Goal: Task Accomplishment & Management: Manage account settings

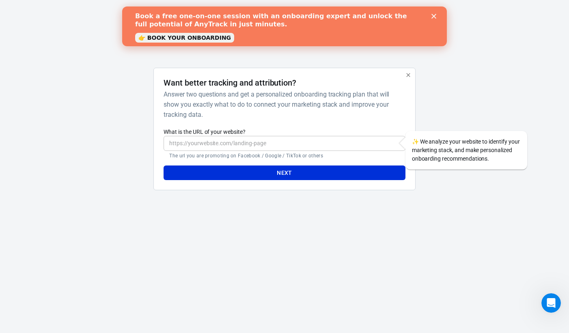
click at [250, 143] on input "What is the URL of your website?" at bounding box center [285, 143] width 242 height 15
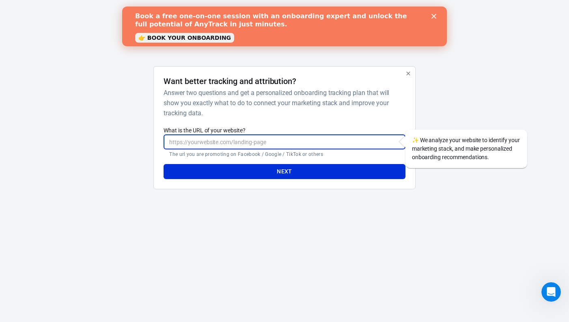
paste input "https://www.notrocketsciencetrivia.com/full-service"
type input "https://www.notrocketsciencetrivia.com/full-service"
click at [208, 171] on button "Next" at bounding box center [285, 171] width 242 height 15
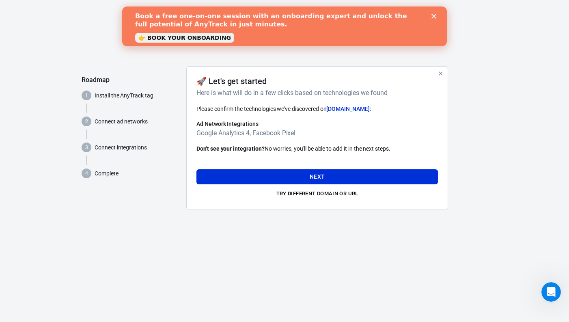
click at [204, 37] on link "👉 BOOK YOUR ONBOARDING" at bounding box center [184, 38] width 99 height 10
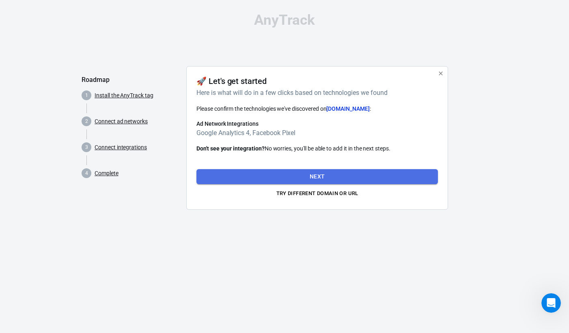
click at [280, 171] on button "Next" at bounding box center [317, 176] width 242 height 15
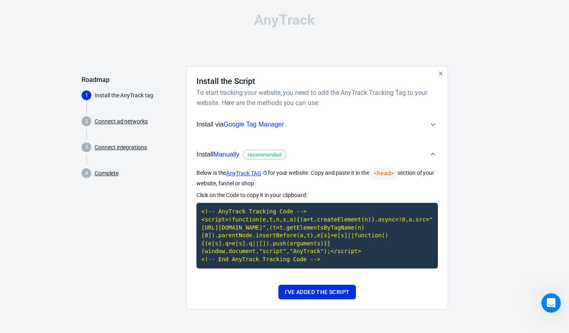
click at [434, 125] on icon "button" at bounding box center [433, 125] width 10 height 10
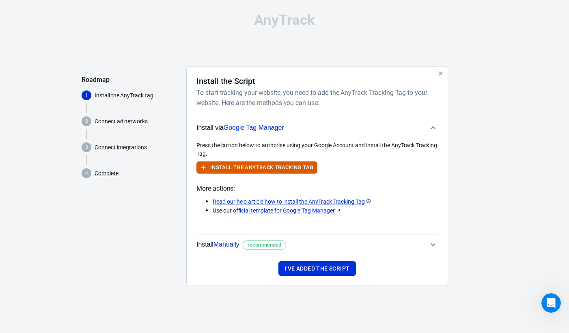
click at [434, 125] on icon "button" at bounding box center [433, 128] width 10 height 10
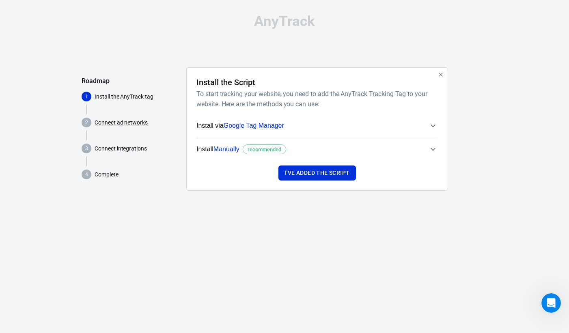
click at [431, 150] on icon "button" at bounding box center [433, 150] width 10 height 10
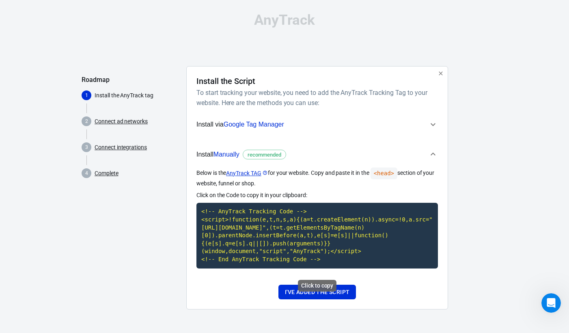
scroll to position [2, 0]
click at [310, 223] on code "<!-- AnyTrack Tracking Code --> <script>!function(e,t,n,s,a){(a=t.createElement…" at bounding box center [317, 235] width 242 height 65
click at [325, 296] on button "I've added the script" at bounding box center [317, 292] width 78 height 15
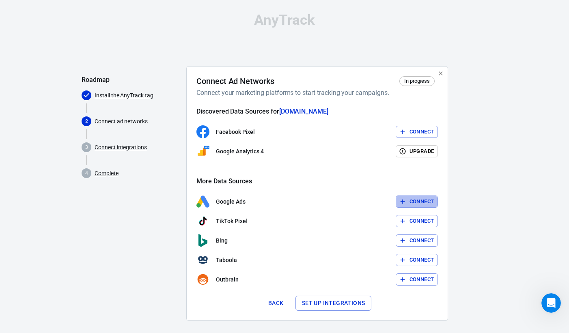
click at [408, 203] on button "Connect" at bounding box center [417, 202] width 43 height 13
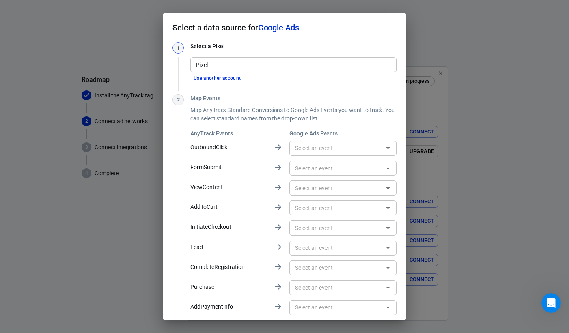
click at [242, 67] on input "Pixel" at bounding box center [293, 65] width 200 height 10
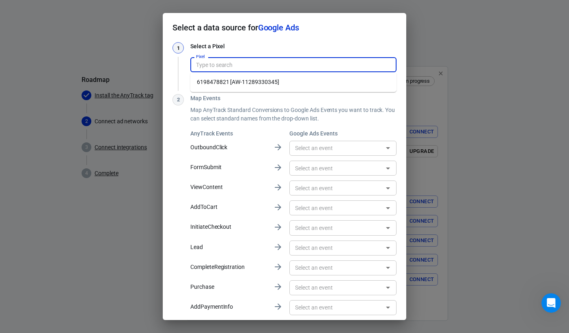
click at [241, 81] on li "6198478821 [AW-11289330345]" at bounding box center [293, 82] width 206 height 13
type input "6198478821 [AW-11289330345]"
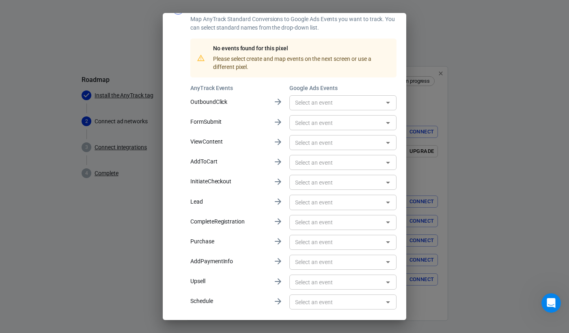
scroll to position [92, 0]
click at [304, 102] on input "text" at bounding box center [336, 102] width 89 height 10
click at [277, 84] on div "AnyTrack Events Google Ads Events OutboundClick ​ FormSubmit ​ ViewContent ​ Ad…" at bounding box center [293, 196] width 206 height 227
click at [386, 125] on icon "Open" at bounding box center [388, 122] width 10 height 10
click at [386, 125] on icon "Close" at bounding box center [388, 122] width 10 height 10
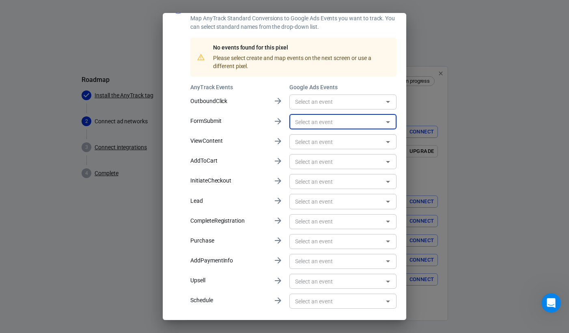
click at [344, 123] on input "text" at bounding box center [336, 122] width 89 height 10
click at [266, 70] on div "No events found for this pixel Please select create and map events on the next …" at bounding box center [300, 57] width 180 height 32
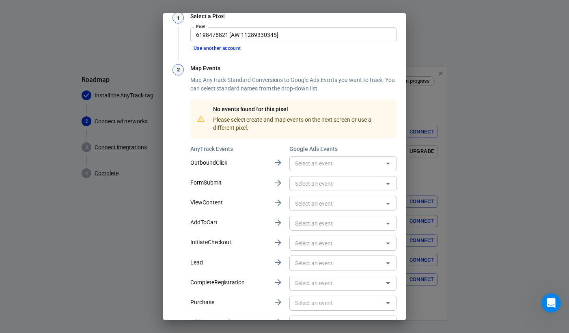
scroll to position [29, 0]
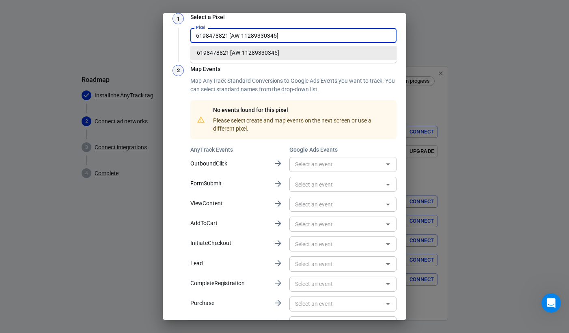
click at [237, 36] on input "6198478821 [AW-11289330345]" at bounding box center [293, 35] width 200 height 10
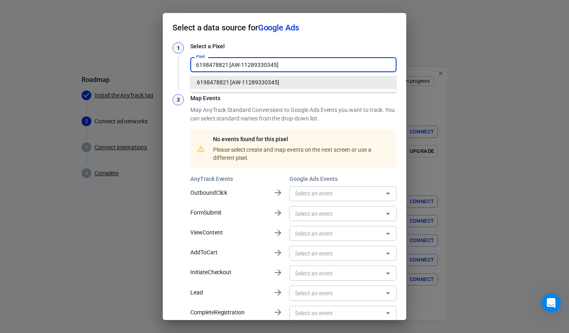
scroll to position [0, 0]
click at [213, 60] on input "6198478821 [AW-11289330345]" at bounding box center [293, 65] width 200 height 10
click at [208, 66] on input "6198478821 [AW-11289330345]" at bounding box center [293, 65] width 200 height 10
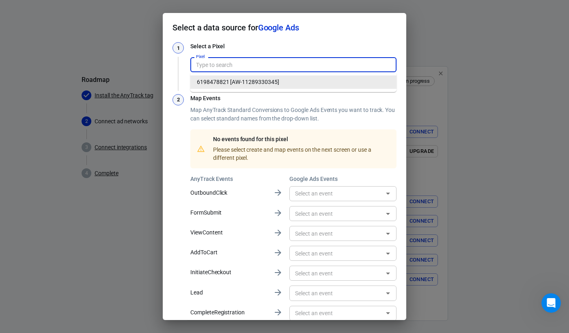
click at [218, 53] on div "Select a Pixel Pixel Pixel Use another account" at bounding box center [293, 62] width 206 height 41
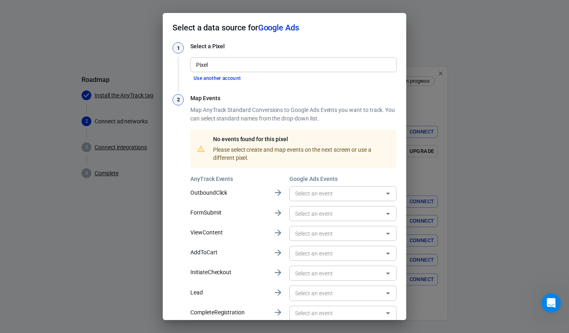
click at [213, 66] on input "Pixel" at bounding box center [293, 65] width 200 height 10
click at [208, 49] on h3 "Select a Pixel" at bounding box center [293, 46] width 206 height 9
click at [212, 63] on input "Pixel" at bounding box center [293, 65] width 200 height 10
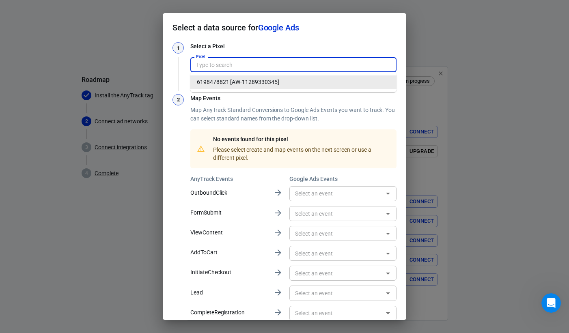
click at [219, 80] on li "6198478821 [AW-11289330345]" at bounding box center [293, 82] width 206 height 13
type input "6198478821 [AW-11289330345]"
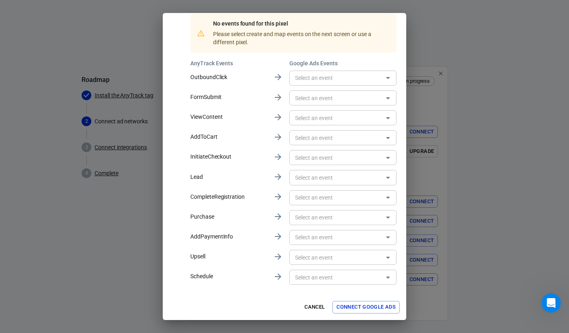
scroll to position [115, 0]
click at [380, 309] on button "Connect Google Ads" at bounding box center [365, 308] width 67 height 13
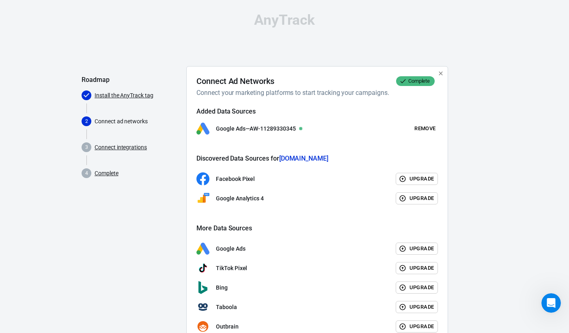
click at [276, 128] on p "Google Ads — AW-11289330345" at bounding box center [256, 129] width 80 height 9
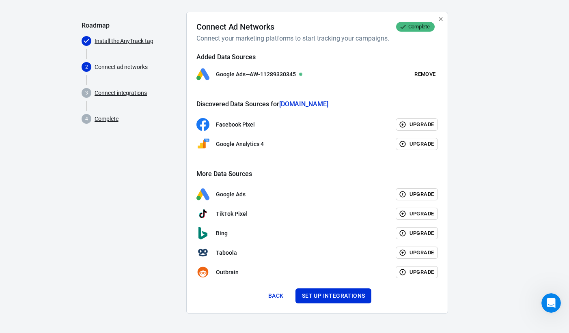
scroll to position [54, 0]
click at [322, 293] on button "Set up integrations" at bounding box center [334, 296] width 76 height 15
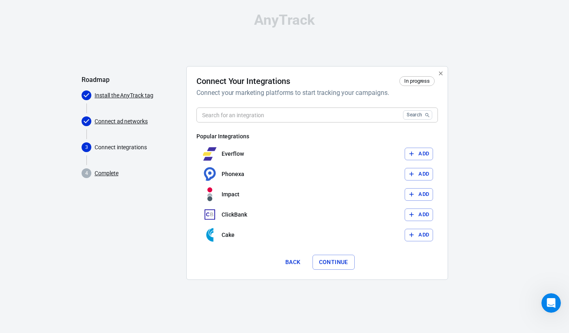
click at [278, 118] on input "text" at bounding box center [297, 115] width 203 height 15
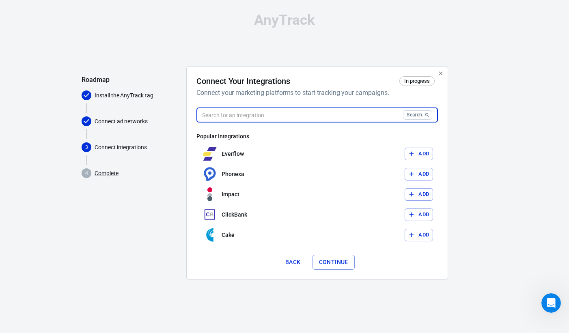
click at [344, 262] on button "Continue" at bounding box center [334, 262] width 42 height 15
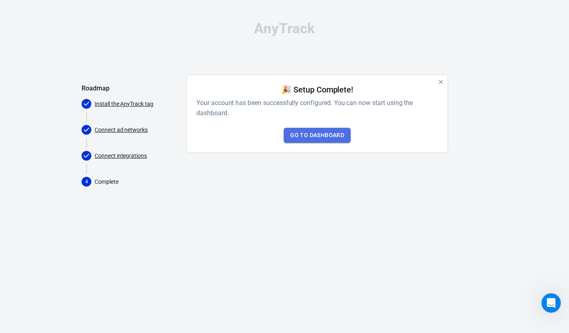
click at [326, 138] on link "Go to Dashboard" at bounding box center [317, 135] width 67 height 15
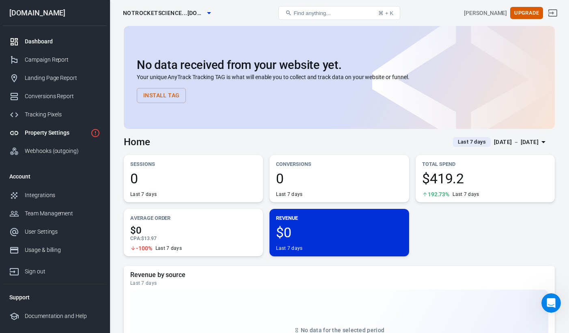
click at [69, 132] on div "Property Settings" at bounding box center [56, 133] width 63 height 9
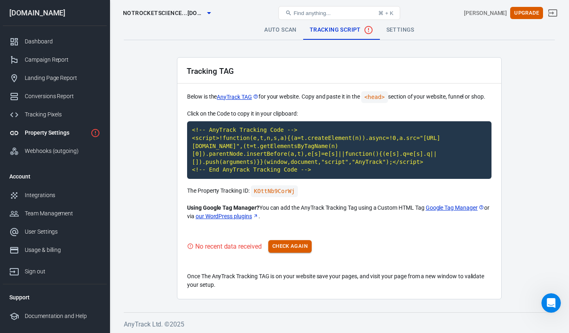
click at [291, 253] on button "Check Again" at bounding box center [289, 246] width 43 height 13
click at [50, 37] on link "Dashboard" at bounding box center [55, 41] width 104 height 18
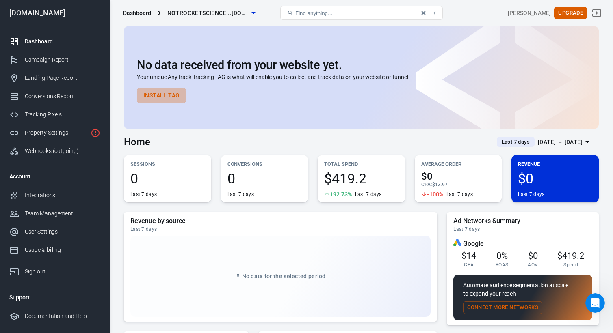
click at [169, 97] on button "Install Tag" at bounding box center [161, 95] width 49 height 15
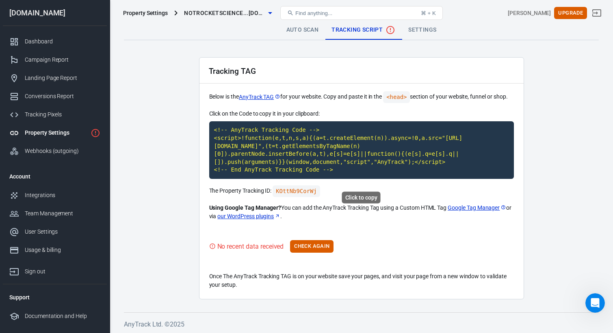
click at [313, 162] on code "<!-- AnyTrack Tracking Code --> <script>!function(e,t,n,s,a){(a=t.createElement…" at bounding box center [361, 150] width 304 height 58
click at [159, 167] on main "Auto Scan Tracking Script Settings Tracking TAG Below is the AnyTrack TAG for y…" at bounding box center [361, 159] width 475 height 279
click at [412, 28] on link "Settings" at bounding box center [421, 29] width 41 height 19
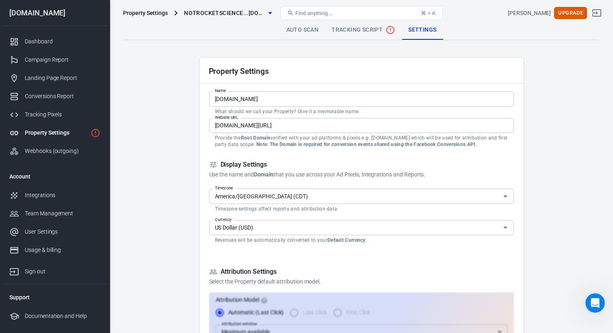
click at [72, 135] on div "Property Settings" at bounding box center [56, 133] width 63 height 9
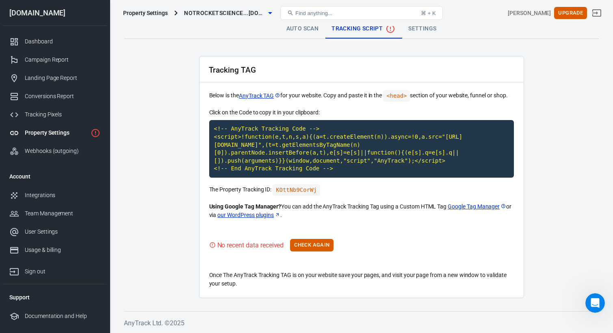
scroll to position [8, 0]
click at [59, 63] on div "Campaign Report" at bounding box center [63, 60] width 76 height 9
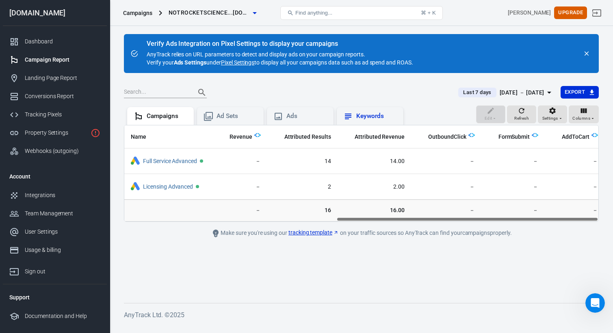
click at [370, 119] on div "Keywords" at bounding box center [376, 116] width 41 height 9
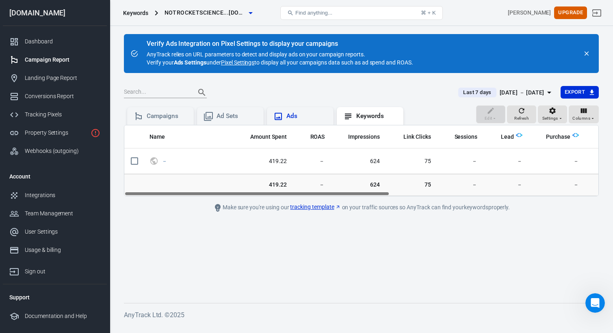
click at [311, 120] on div "Ads" at bounding box center [306, 116] width 41 height 9
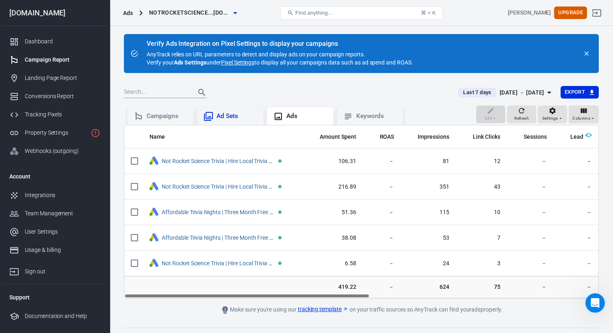
click at [245, 115] on div "Ad Sets" at bounding box center [236, 116] width 41 height 9
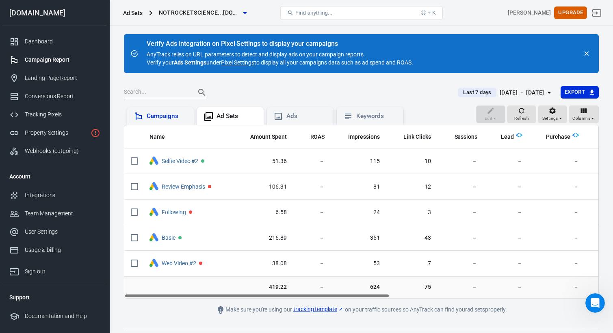
click at [161, 114] on div "Campaigns" at bounding box center [167, 116] width 41 height 9
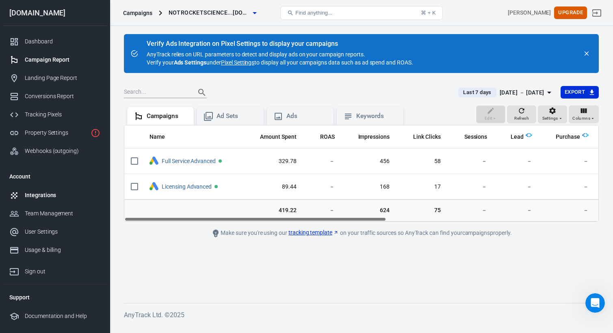
click at [67, 194] on div "Integrations" at bounding box center [63, 195] width 76 height 9
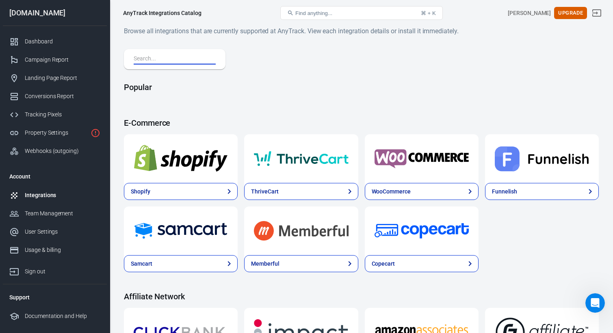
click at [197, 59] on input "text" at bounding box center [173, 59] width 79 height 11
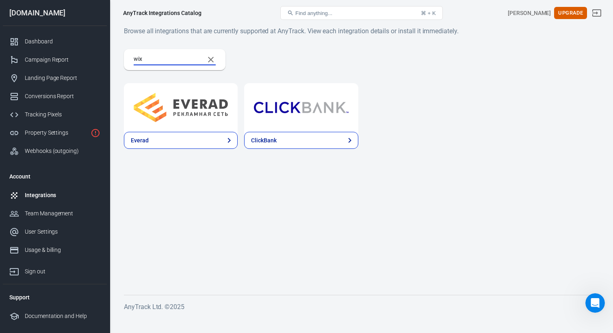
type input "wix"
click at [210, 59] on icon "Clear Search" at bounding box center [211, 60] width 6 height 6
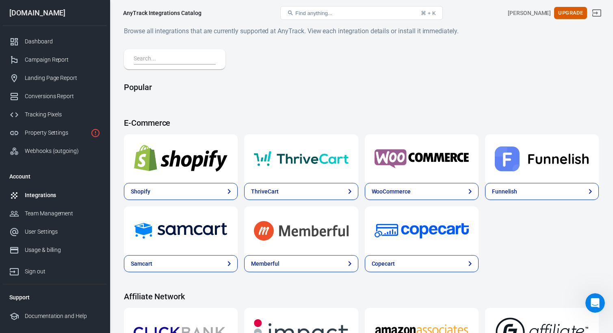
click at [330, 13] on button "Find anything... ⌘ + K" at bounding box center [361, 13] width 162 height 14
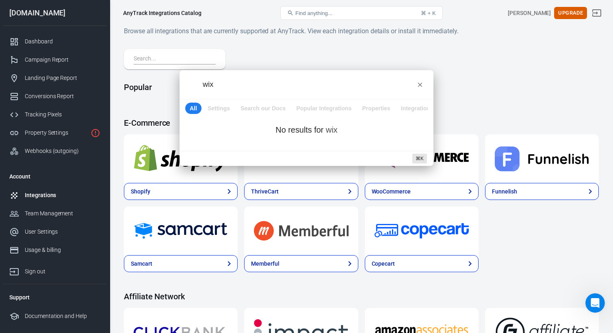
type input "wix"
click at [423, 85] on div "wix" at bounding box center [306, 84] width 254 height 29
click at [421, 85] on icon "progress bar" at bounding box center [420, 85] width 6 height 6
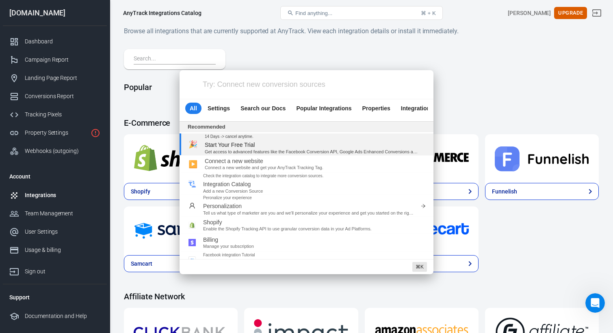
click at [432, 59] on div "Try: Connect new conversion sources All Settings Search our Docs Popular Integr…" at bounding box center [306, 166] width 613 height 333
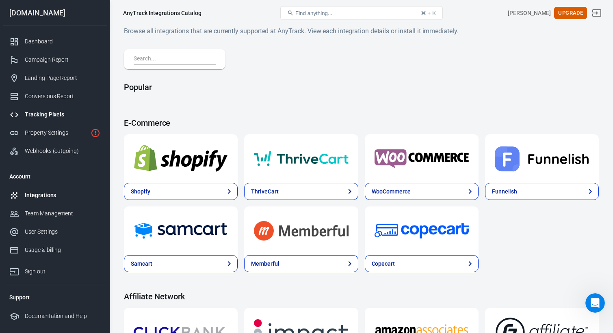
click at [63, 116] on div "Tracking Pixels" at bounding box center [63, 114] width 76 height 9
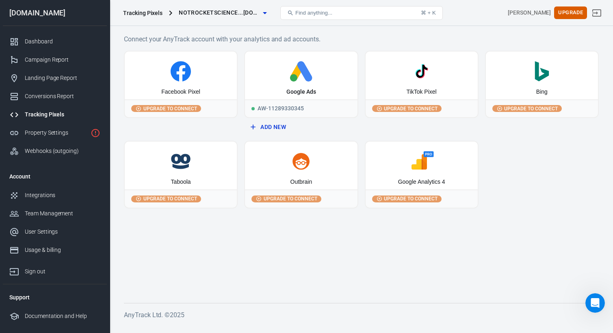
click at [302, 9] on button "Find anything... ⌘ + K" at bounding box center [361, 13] width 162 height 14
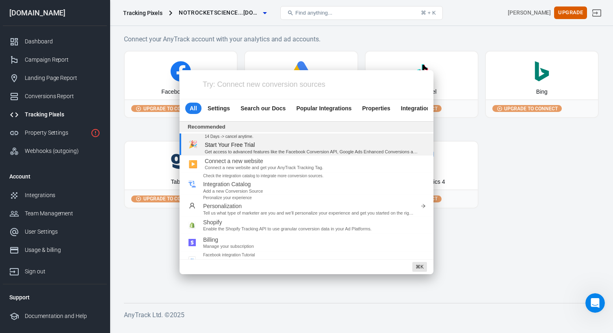
click at [302, 11] on div "Try: Connect new conversion sources All Settings Search our Docs Popular Integr…" at bounding box center [306, 166] width 613 height 333
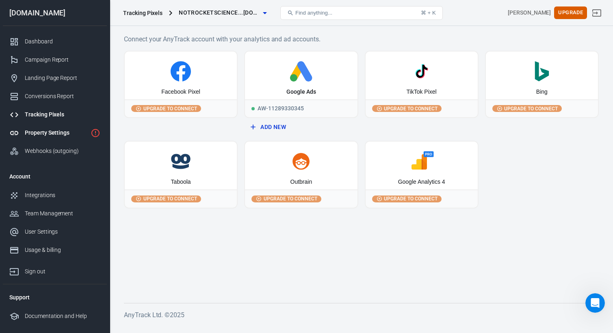
click at [64, 130] on div "Property Settings" at bounding box center [56, 133] width 63 height 9
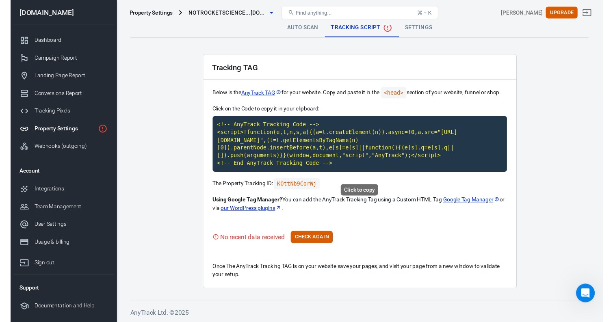
scroll to position [8, 0]
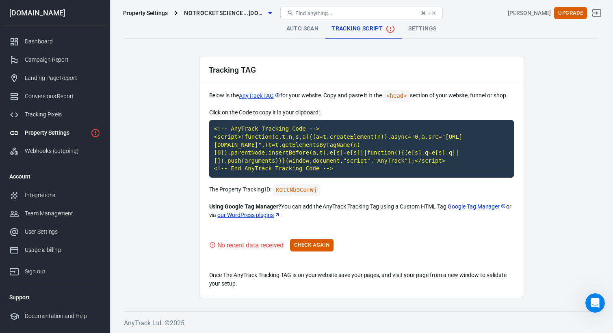
click at [469, 205] on link "Google Tag Manager" at bounding box center [476, 207] width 58 height 9
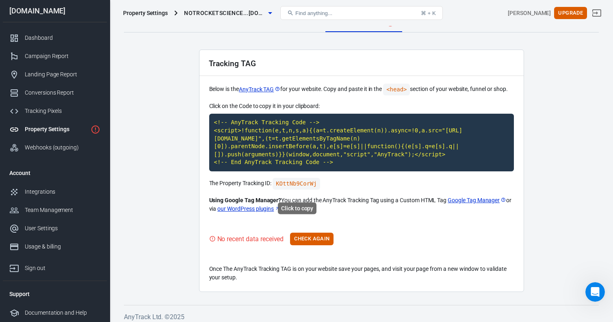
click at [288, 190] on code "KOttNb9CorWj" at bounding box center [295, 184] width 47 height 12
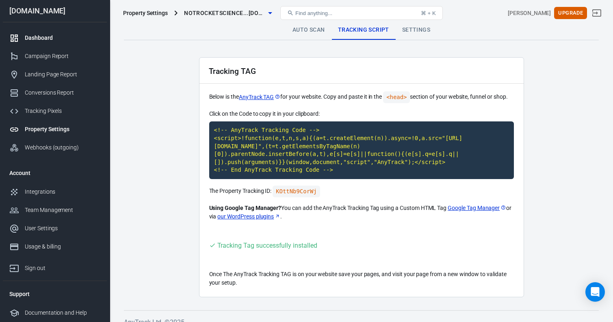
click at [50, 42] on div "Dashboard" at bounding box center [63, 38] width 76 height 9
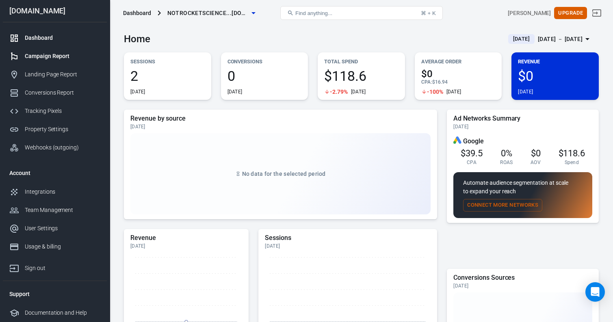
click at [51, 56] on div "Campaign Report" at bounding box center [63, 56] width 76 height 9
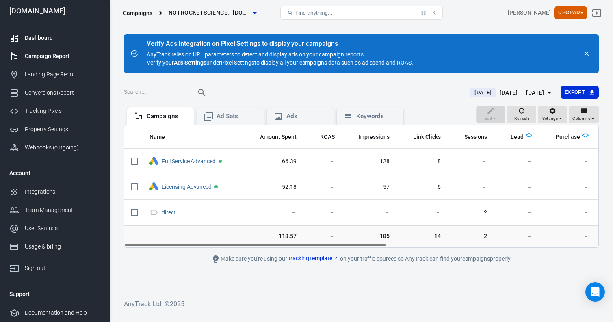
click at [55, 40] on div "Dashboard" at bounding box center [63, 38] width 76 height 9
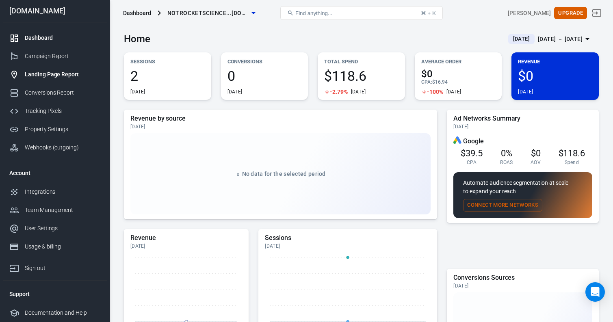
click at [65, 71] on div "Landing Page Report" at bounding box center [63, 74] width 76 height 9
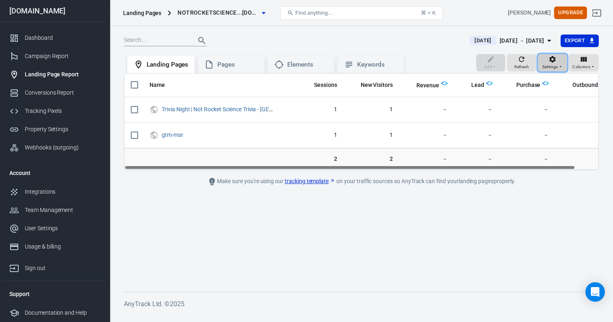
click at [560, 63] on div "Settings" at bounding box center [552, 62] width 21 height 15
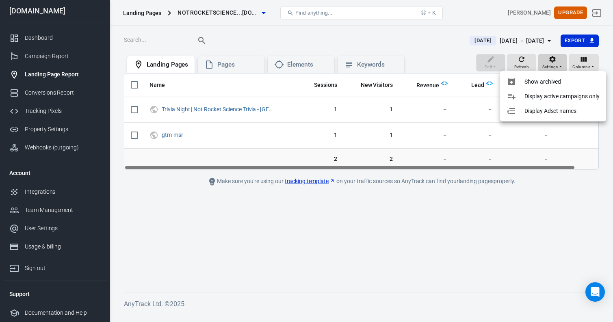
click at [560, 63] on div at bounding box center [306, 161] width 613 height 322
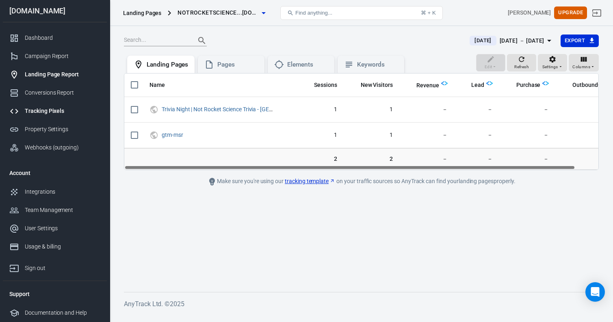
click at [54, 109] on div "Tracking Pixels" at bounding box center [63, 111] width 76 height 9
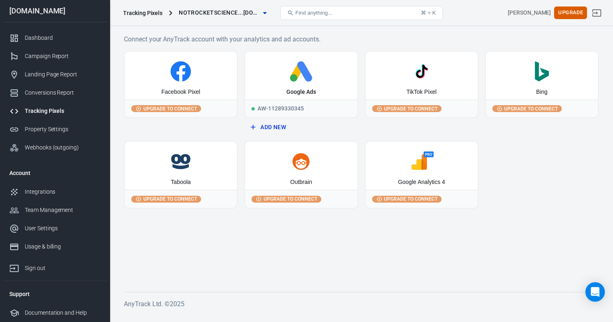
click at [57, 109] on div "Tracking Pixels" at bounding box center [63, 111] width 76 height 9
click at [57, 79] on div "Landing Page Report" at bounding box center [63, 74] width 76 height 9
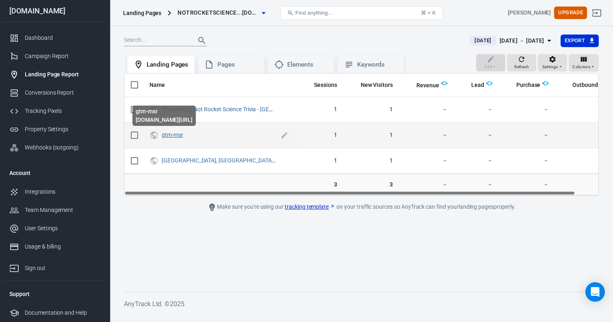
click at [172, 136] on link "gtm-msr" at bounding box center [173, 135] width 22 height 6
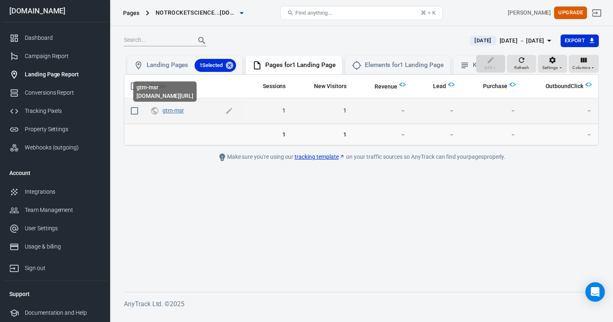
click at [175, 110] on link "gtm-msr" at bounding box center [173, 110] width 22 height 6
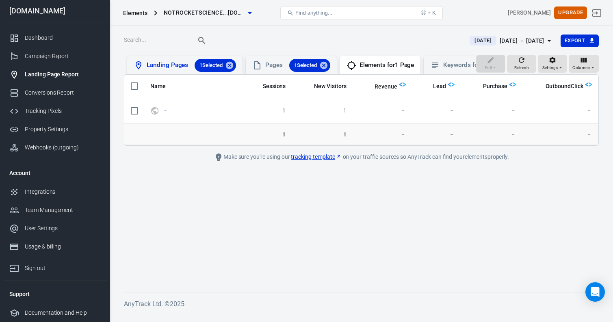
click at [163, 65] on div "Landing Pages 1 Selected" at bounding box center [191, 65] width 89 height 13
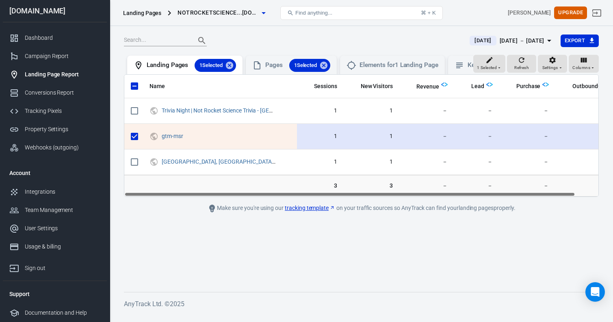
click at [133, 137] on input "scrollable content" at bounding box center [134, 136] width 17 height 17
checkbox input "false"
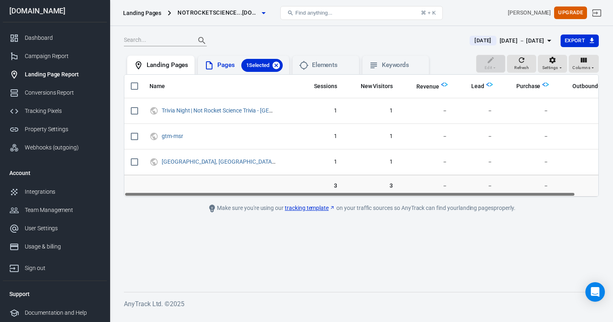
click at [279, 65] on icon at bounding box center [275, 64] width 7 height 7
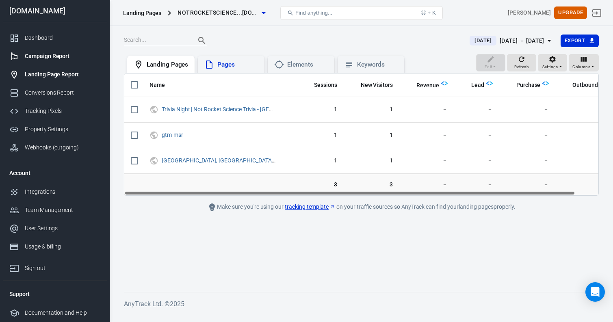
click at [54, 62] on link "Campaign Report" at bounding box center [55, 56] width 104 height 18
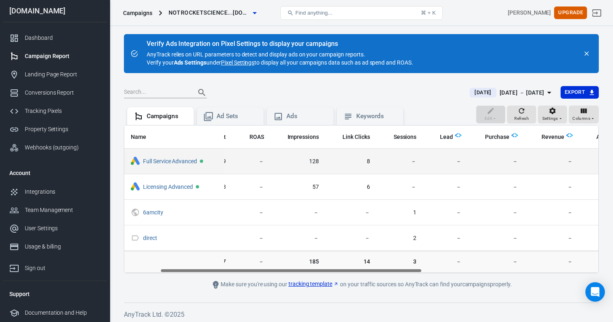
scroll to position [0, 80]
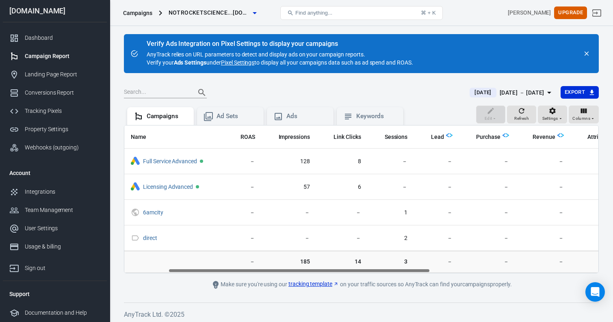
click at [449, 134] on img "scrollable content" at bounding box center [449, 135] width 6 height 6
click at [38, 76] on div "Landing Page Report" at bounding box center [63, 74] width 76 height 9
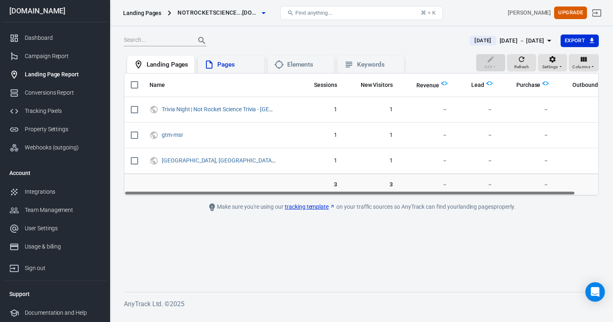
click at [232, 63] on div "Pages" at bounding box center [237, 64] width 41 height 9
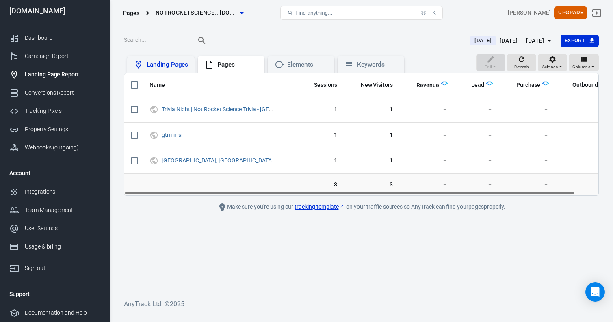
click at [186, 64] on div "Landing Pages" at bounding box center [167, 64] width 41 height 9
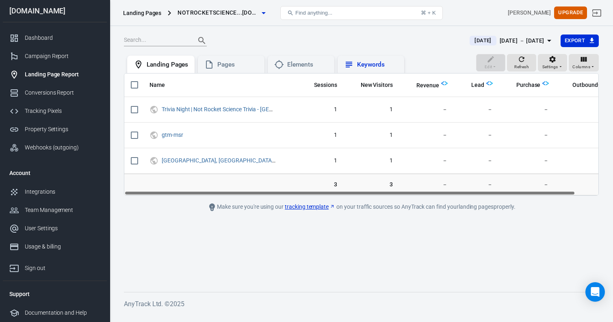
click at [355, 63] on div "Keywords" at bounding box center [371, 65] width 54 height 10
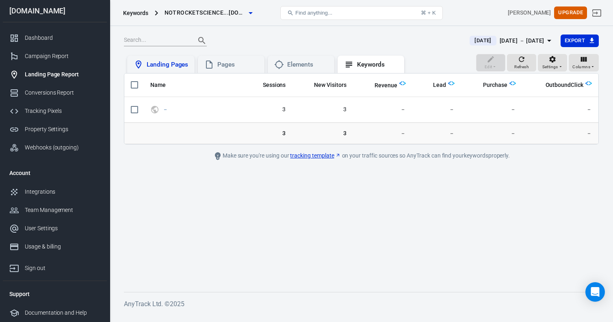
click at [162, 66] on div "Landing Pages" at bounding box center [167, 64] width 41 height 9
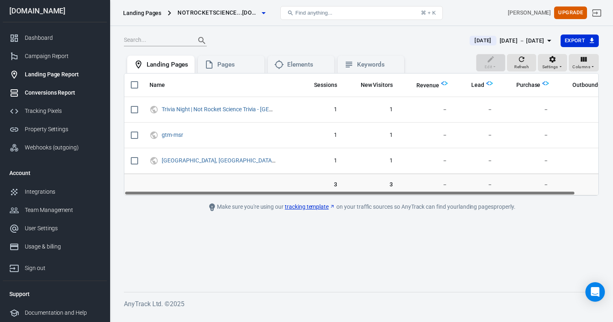
click at [45, 91] on div "Conversions Report" at bounding box center [63, 92] width 76 height 9
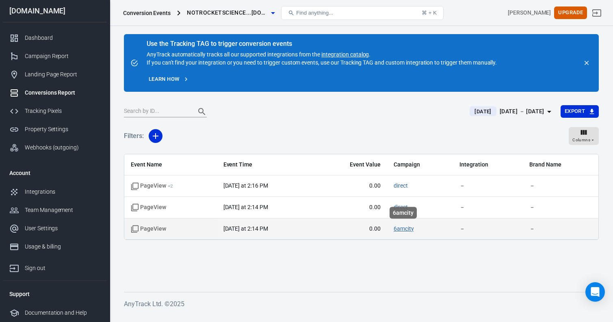
click at [402, 228] on link "6amcity" at bounding box center [403, 228] width 20 height 6
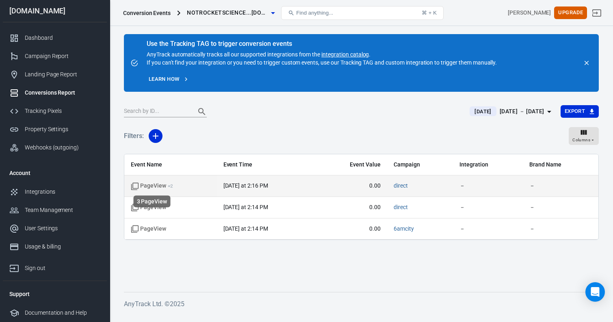
click at [160, 184] on span "PageView + 2" at bounding box center [152, 186] width 42 height 8
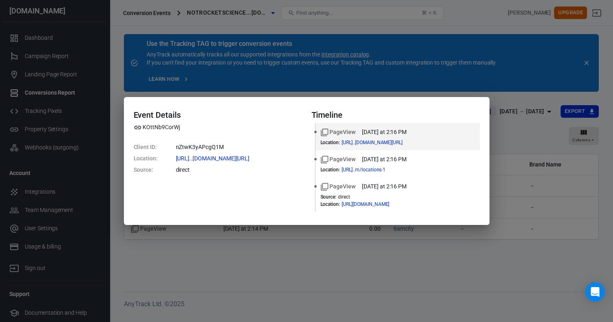
click at [379, 71] on div "Event Details KOttNb9CorWj Client ID : nZtwK3yAPcgQ1M Location : https://www.no…" at bounding box center [306, 161] width 613 height 322
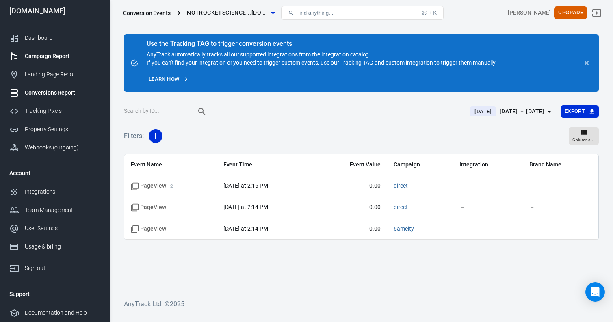
click at [60, 54] on div "Campaign Report" at bounding box center [63, 56] width 76 height 9
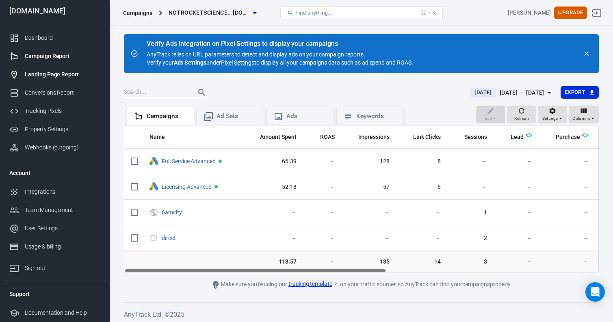
click at [58, 76] on div "Landing Page Report" at bounding box center [63, 74] width 76 height 9
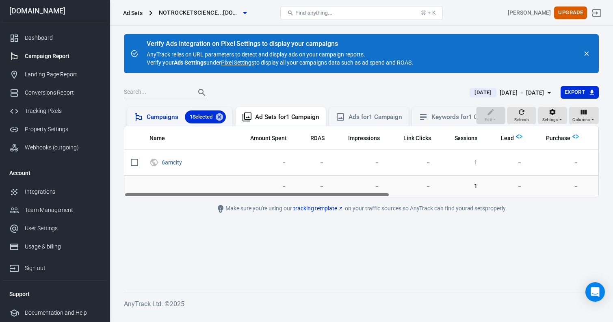
click at [162, 114] on div "Campaigns 1 Selected" at bounding box center [186, 116] width 79 height 13
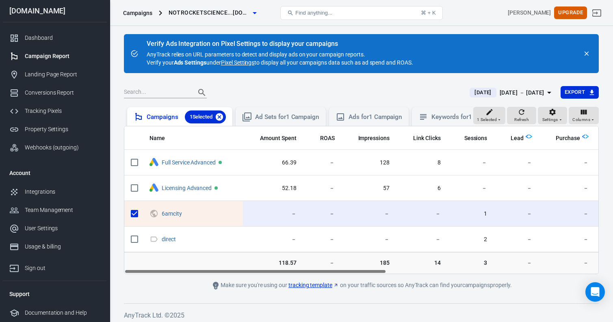
click at [220, 116] on icon at bounding box center [219, 116] width 9 height 9
checkbox input "false"
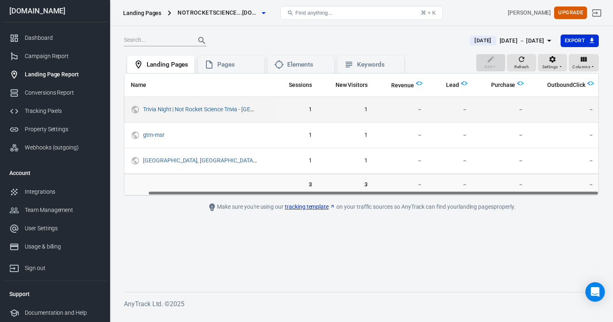
scroll to position [0, 24]
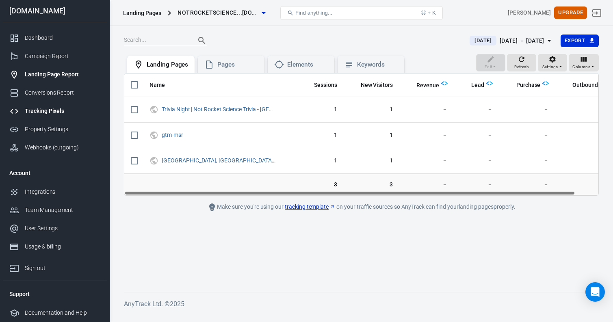
click at [70, 109] on div "Tracking Pixels" at bounding box center [63, 111] width 76 height 9
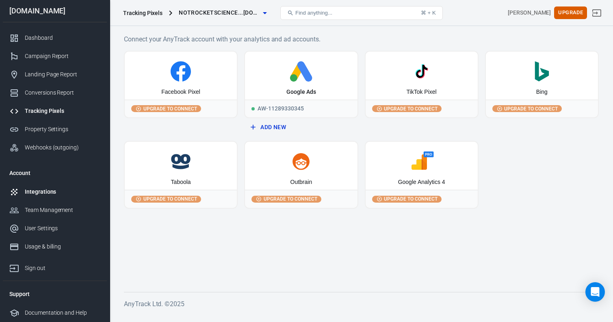
scroll to position [1, 0]
click at [47, 192] on div "Integrations" at bounding box center [63, 192] width 76 height 9
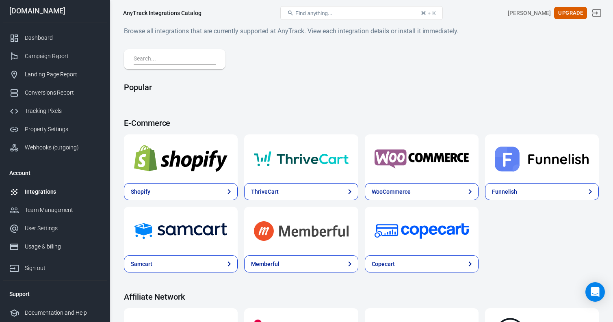
click at [325, 9] on button "Find anything... ⌘ + K" at bounding box center [361, 13] width 162 height 14
click at [325, 14] on span "Find anything..." at bounding box center [313, 13] width 37 height 6
click at [60, 60] on div "Campaign Report" at bounding box center [63, 56] width 76 height 9
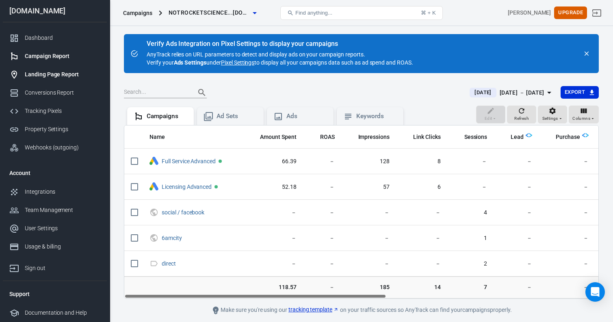
click at [45, 73] on div "Landing Page Report" at bounding box center [63, 74] width 76 height 9
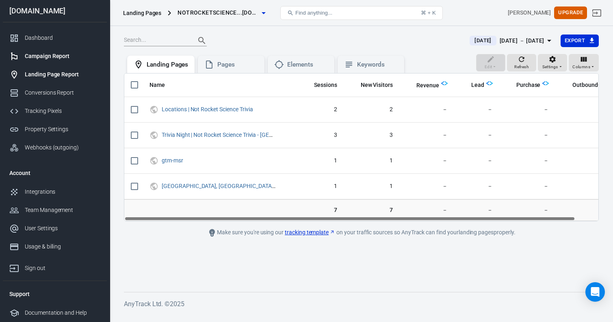
click at [47, 59] on div "Campaign Report" at bounding box center [63, 56] width 76 height 9
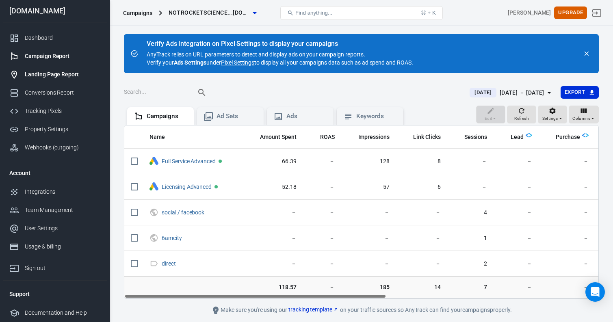
click at [49, 78] on div "Landing Page Report" at bounding box center [63, 74] width 76 height 9
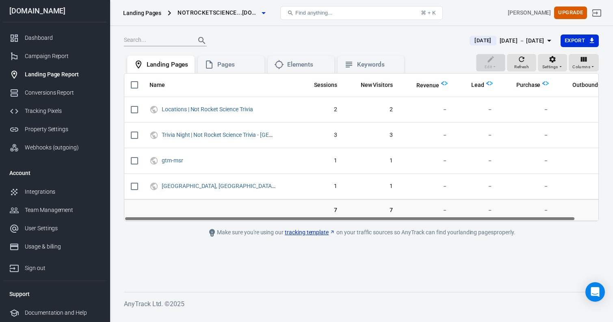
click at [314, 233] on link "tracking template" at bounding box center [310, 232] width 50 height 9
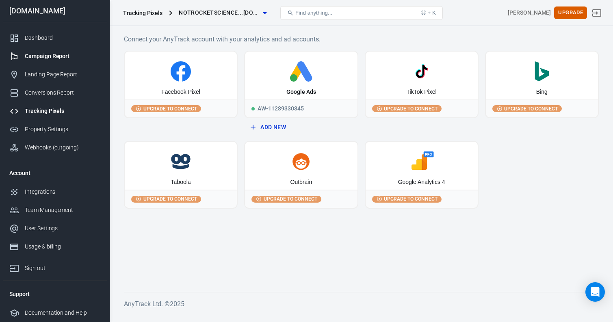
click at [64, 56] on div "Campaign Report" at bounding box center [63, 56] width 76 height 9
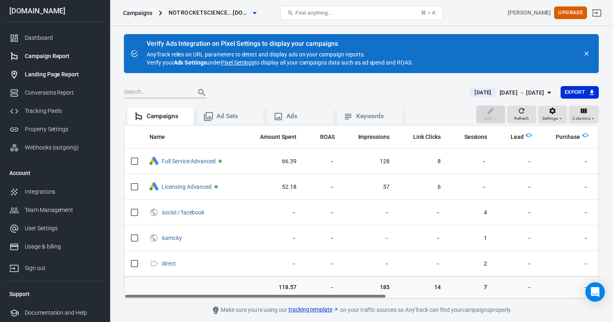
click at [49, 76] on div "Landing Page Report" at bounding box center [63, 74] width 76 height 9
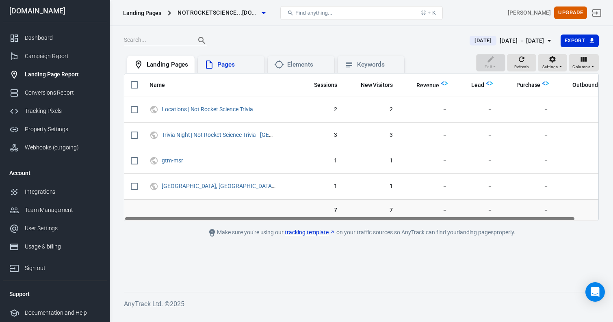
click at [240, 68] on div "Pages" at bounding box center [237, 64] width 41 height 9
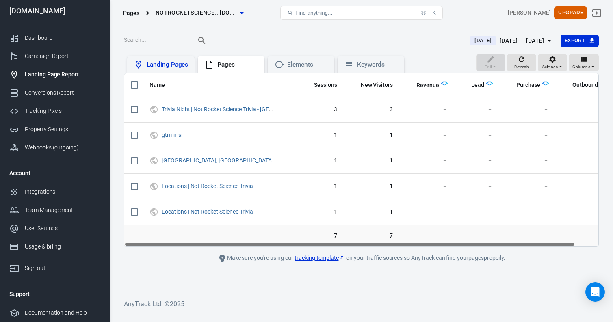
click at [174, 65] on div "Landing Pages" at bounding box center [167, 64] width 41 height 9
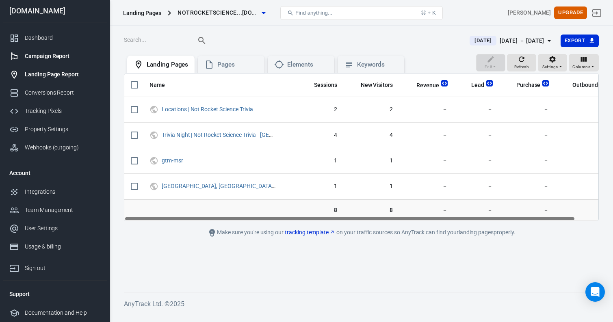
click at [69, 59] on div "Campaign Report" at bounding box center [63, 56] width 76 height 9
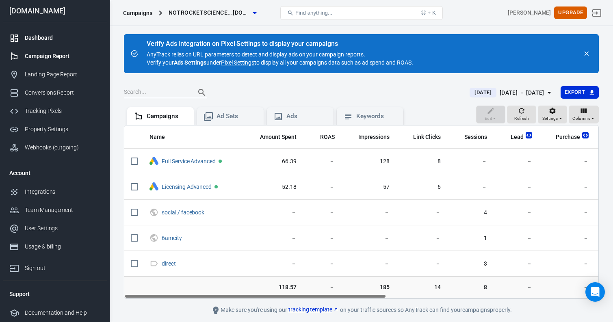
click at [59, 45] on link "Dashboard" at bounding box center [55, 38] width 104 height 18
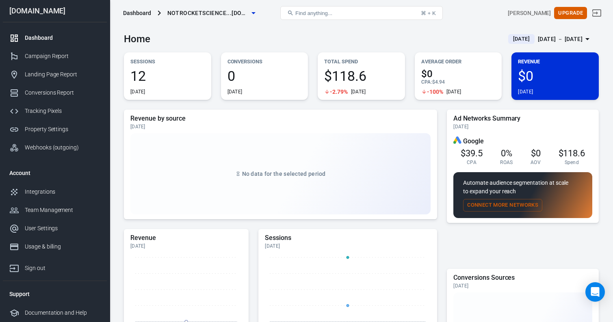
click at [224, 15] on span "notrocketscience...[DOMAIN_NAME]" at bounding box center [207, 13] width 81 height 10
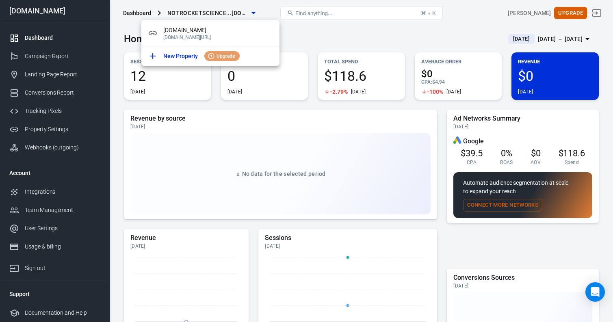
click at [224, 15] on div at bounding box center [306, 161] width 613 height 322
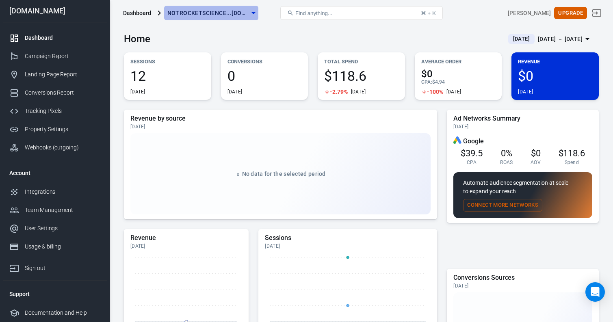
click at [224, 15] on span "notrocketscience...[DOMAIN_NAME]" at bounding box center [207, 13] width 81 height 10
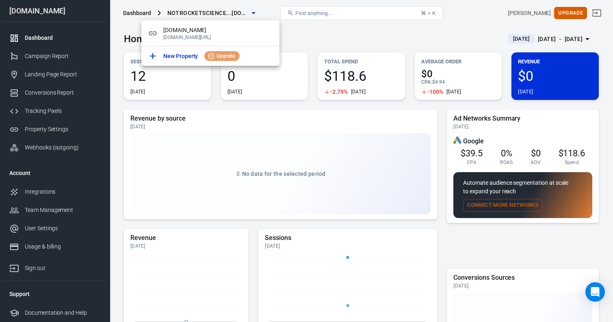
click at [224, 15] on div at bounding box center [306, 161] width 613 height 322
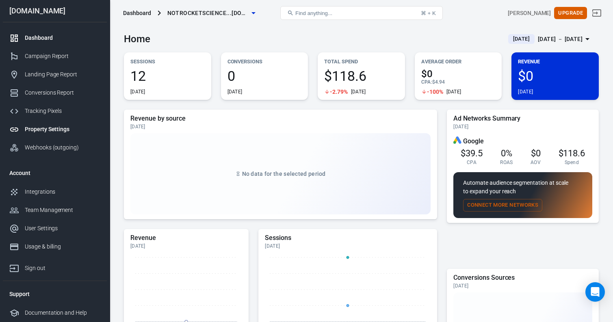
click at [64, 127] on div "Property Settings" at bounding box center [63, 129] width 76 height 9
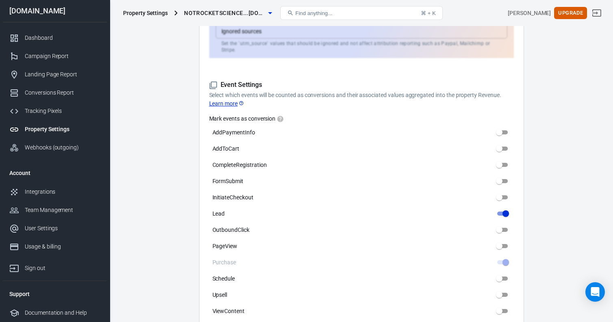
scroll to position [348, 0]
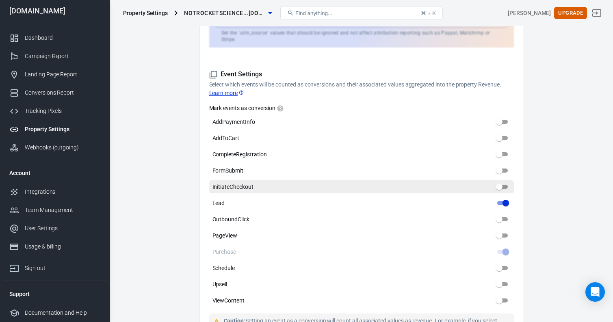
click at [498, 182] on input "InitiateCheckout" at bounding box center [498, 187] width 29 height 10
checkbox input "true"
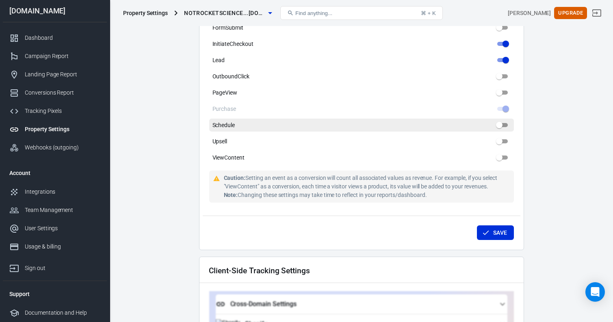
scroll to position [501, 0]
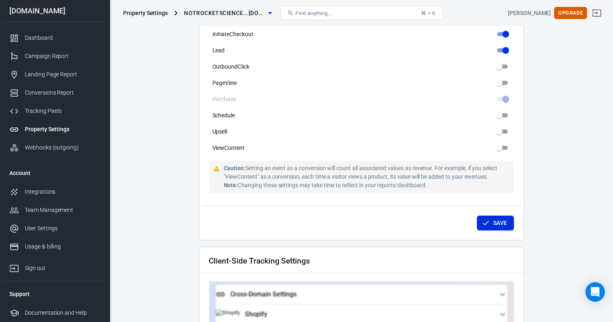
click at [502, 216] on button "Save" at bounding box center [495, 223] width 37 height 15
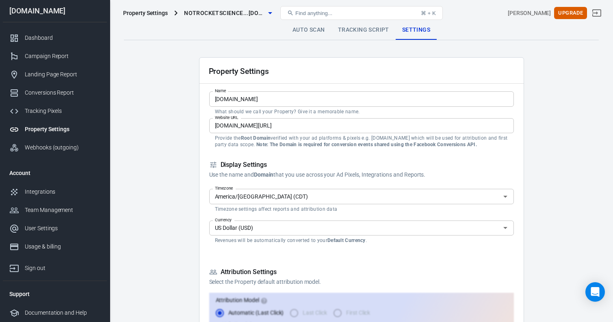
scroll to position [0, 0]
click at [348, 34] on link "Tracking Script" at bounding box center [363, 29] width 64 height 19
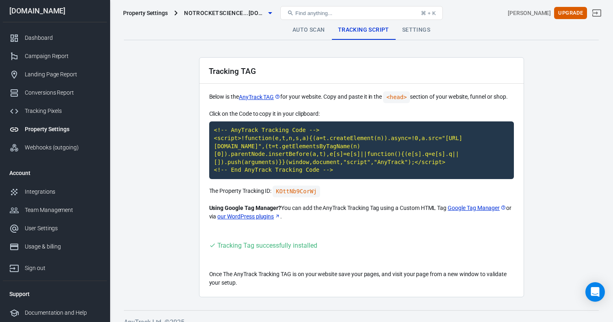
click at [317, 30] on link "Auto Scan" at bounding box center [308, 29] width 45 height 19
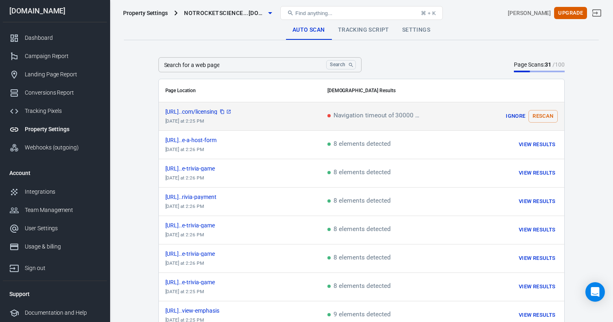
click at [229, 110] on span "[URL]..com/licensing" at bounding box center [198, 112] width 67 height 6
